Goal: Transaction & Acquisition: Purchase product/service

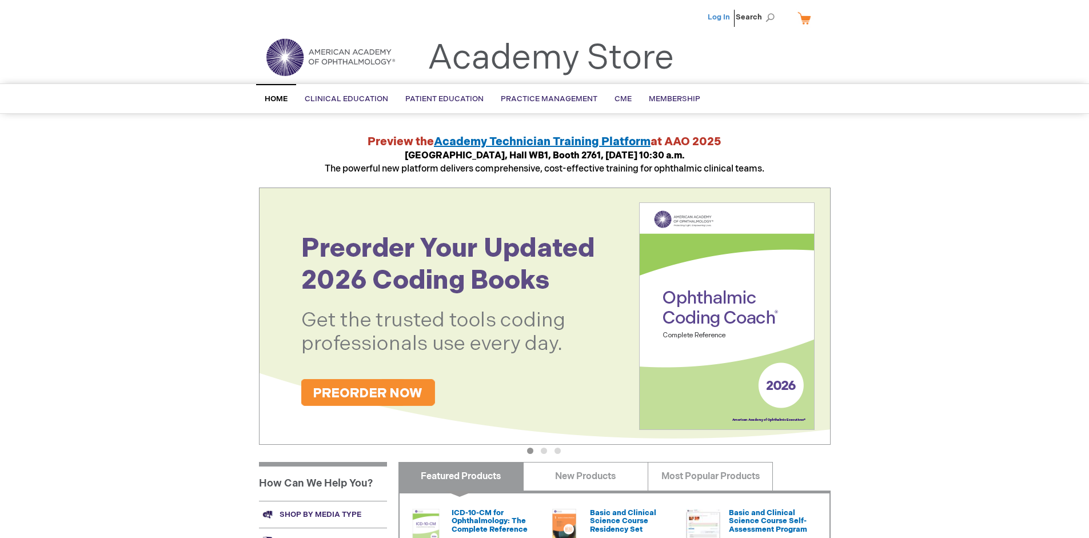
click at [720, 17] on link "Log In" at bounding box center [719, 17] width 22 height 9
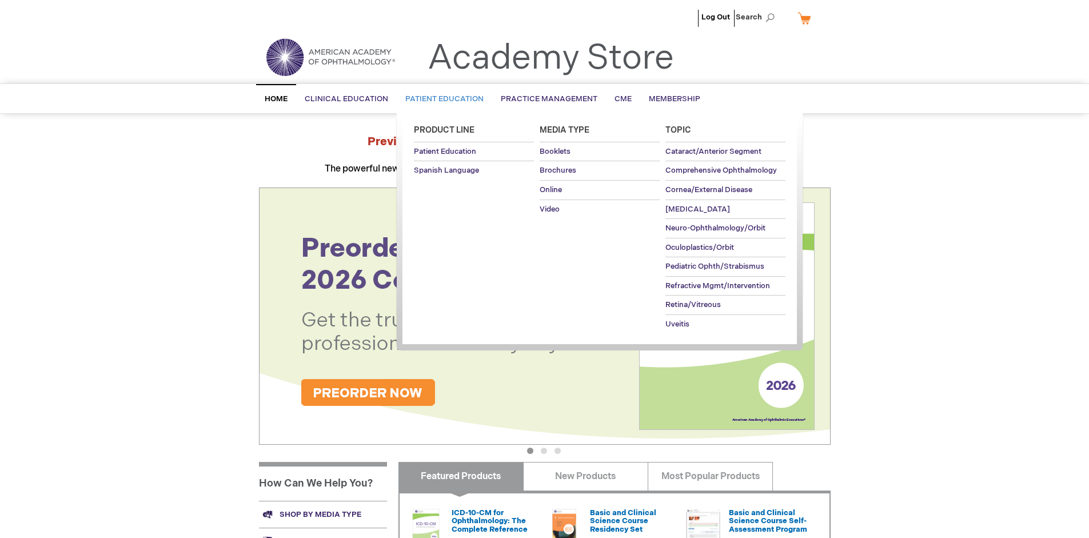
click at [441, 99] on span "Patient Education" at bounding box center [444, 98] width 78 height 9
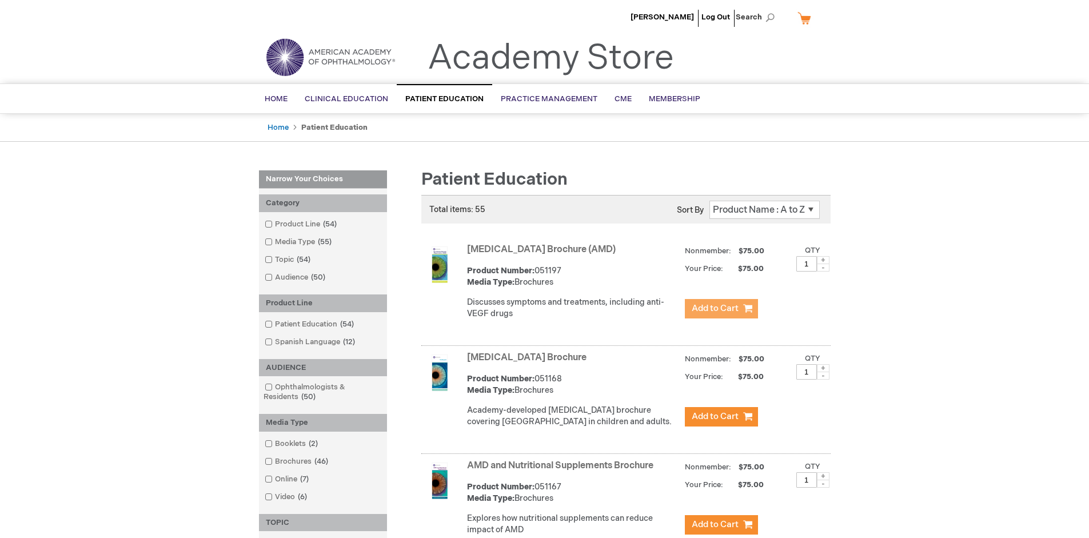
click at [721, 309] on span "Add to Cart" at bounding box center [715, 308] width 47 height 11
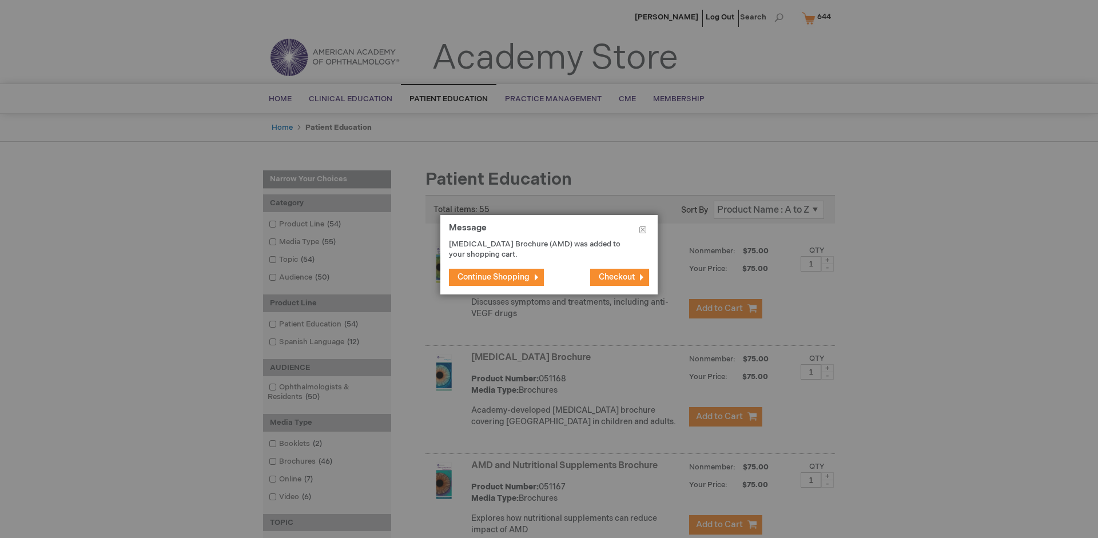
click at [493, 277] on span "Continue Shopping" at bounding box center [493, 277] width 72 height 10
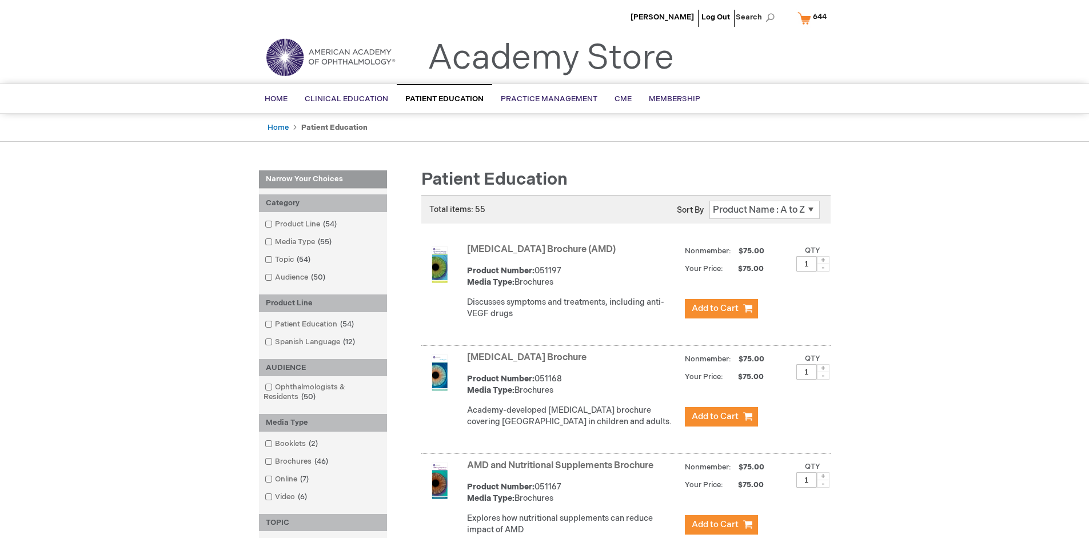
click at [563, 471] on link "AMD and Nutritional Supplements Brochure" at bounding box center [560, 465] width 186 height 11
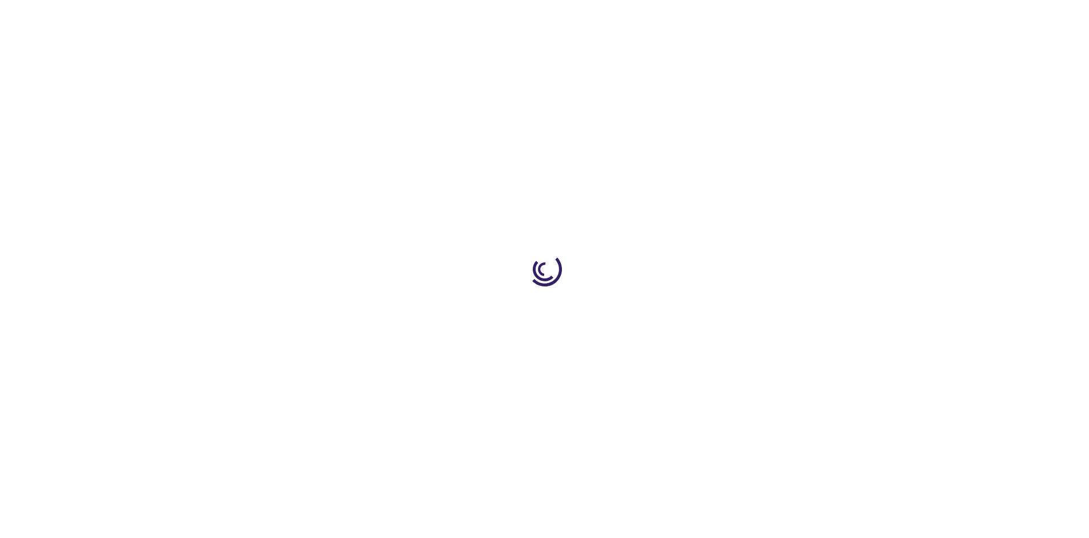
type input "1"
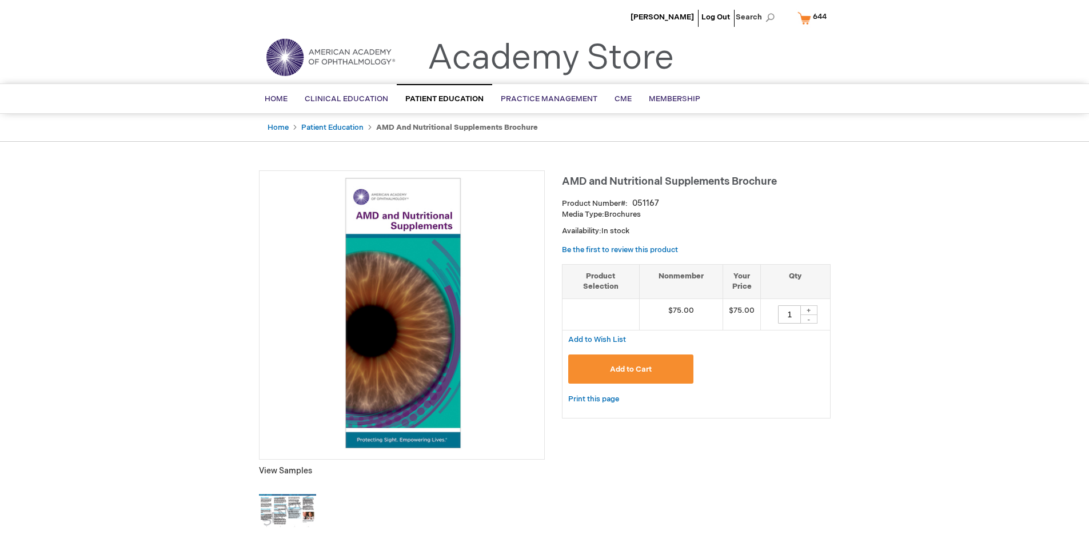
click at [631, 369] on span "Add to Cart" at bounding box center [631, 369] width 42 height 9
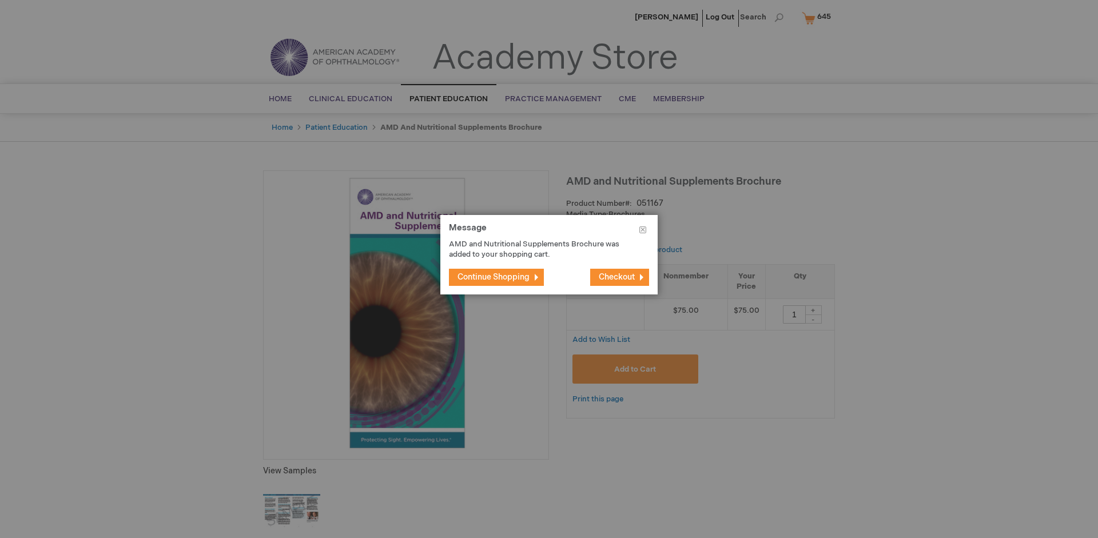
click at [493, 277] on span "Continue Shopping" at bounding box center [493, 277] width 72 height 10
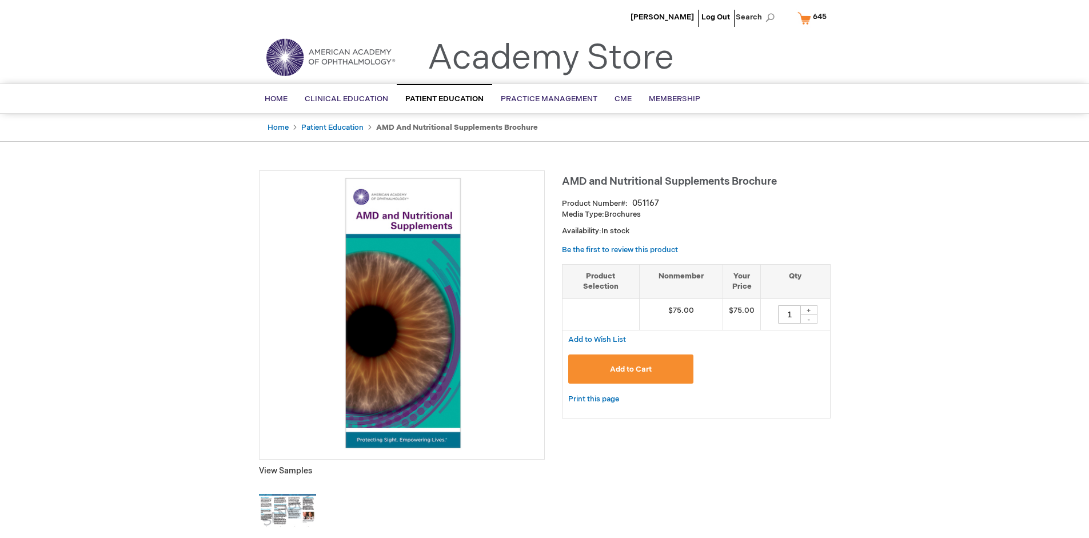
click at [814, 18] on span "645" at bounding box center [820, 16] width 14 height 9
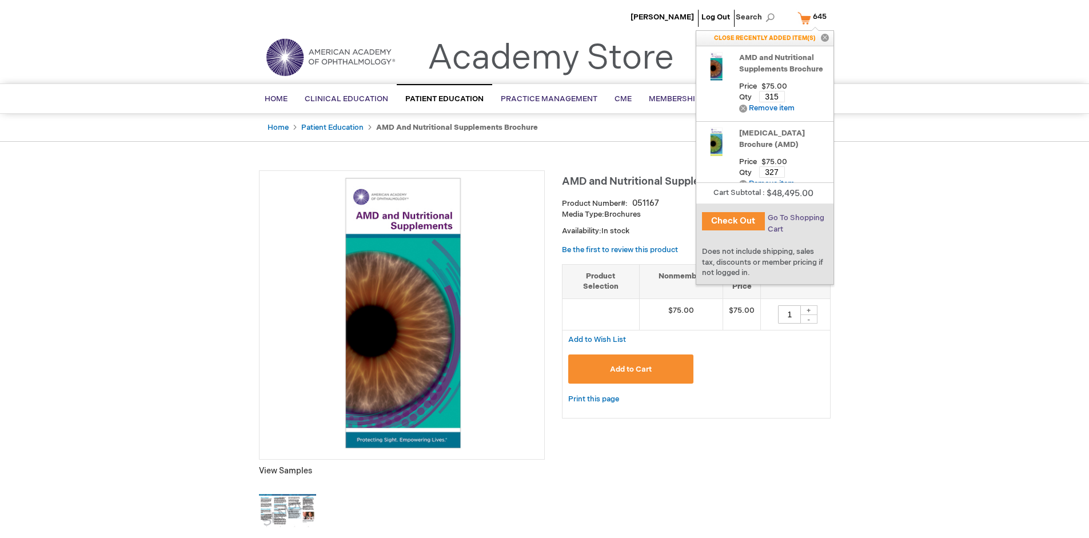
click at [795, 218] on span "Go To Shopping Cart" at bounding box center [796, 223] width 57 height 21
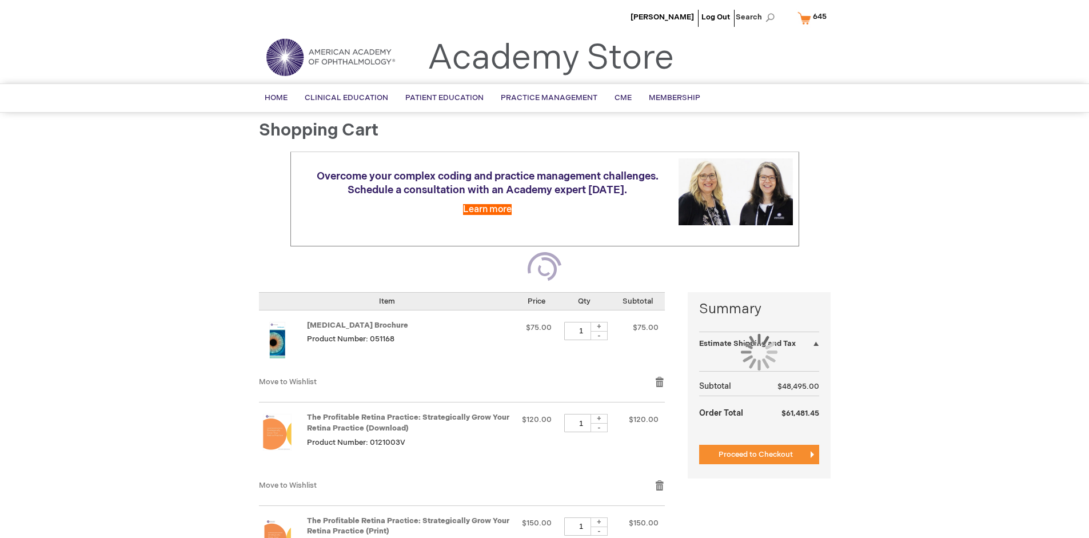
select select "US"
select select "41"
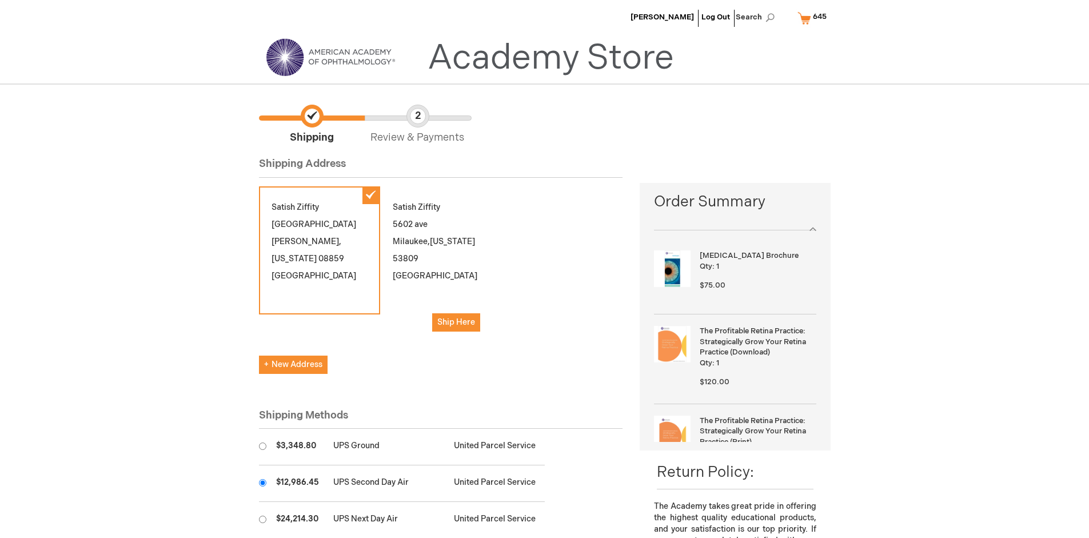
click at [262, 483] on input "radio" at bounding box center [262, 482] width 7 height 7
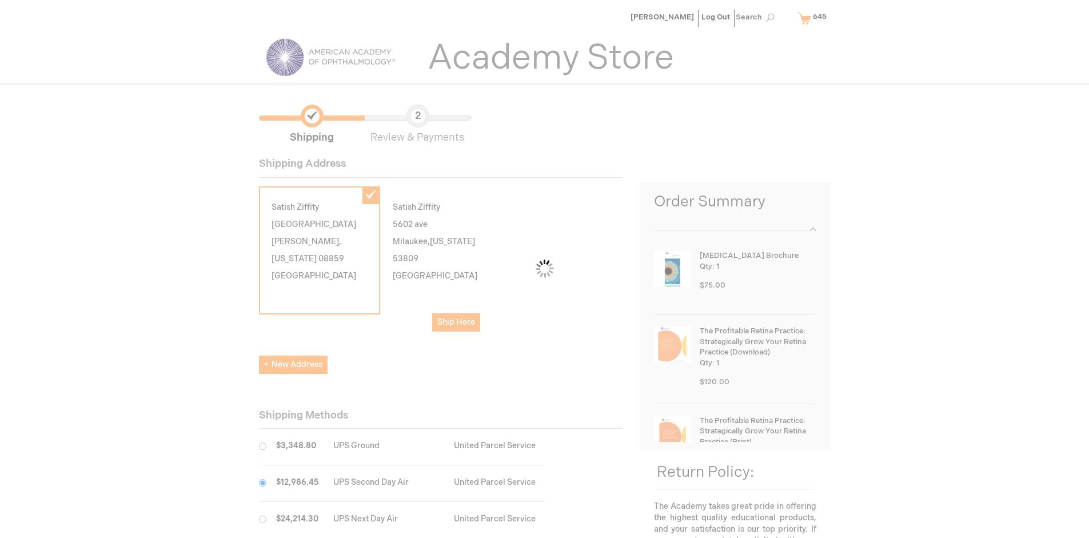
scroll to position [57, 0]
